Goal: Information Seeking & Learning: Learn about a topic

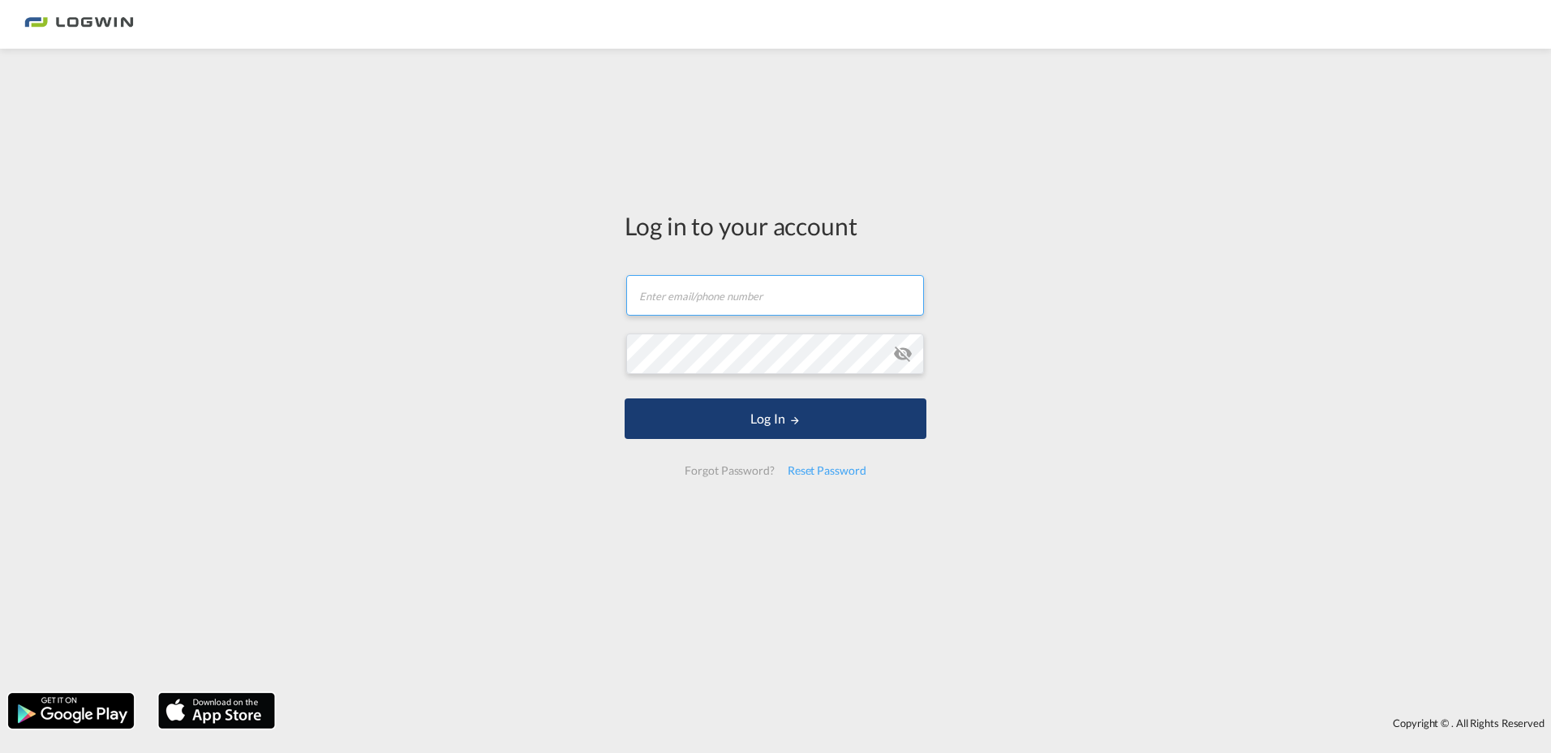
type input "[PERSON_NAME][EMAIL_ADDRESS][PERSON_NAME][DOMAIN_NAME]"
click at [802, 416] on button "Log In" at bounding box center [776, 418] width 302 height 41
